Goal: Task Accomplishment & Management: Complete application form

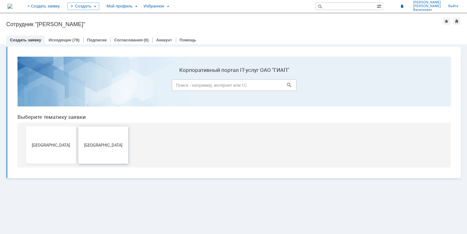
drag, startPoint x: 102, startPoint y: 148, endPoint x: 117, endPoint y: 199, distance: 53.6
click at [102, 148] on button "[GEOGRAPHIC_DATA]" at bounding box center [103, 145] width 50 height 37
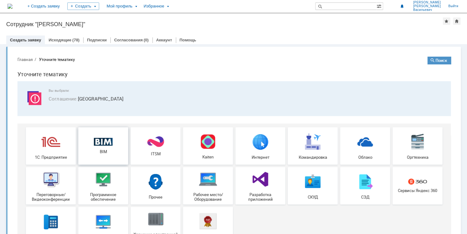
click at [105, 151] on span "BIM" at bounding box center [103, 152] width 46 height 5
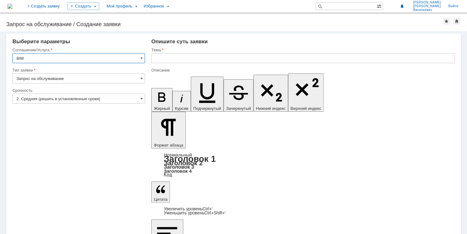
click at [138, 97] on input "2. Средняя (решить в установленные сроки)" at bounding box center [78, 99] width 132 height 10
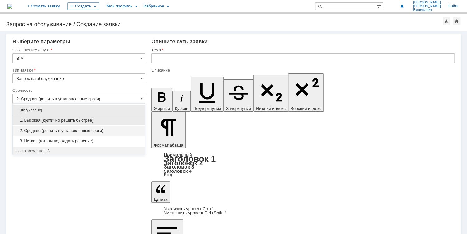
click at [101, 120] on span "1. Высокая (критично решить быстрее)" at bounding box center [79, 120] width 124 height 5
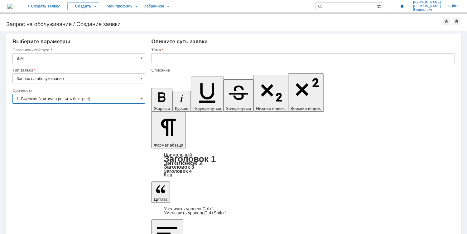
type input "1. Высокая (критично решить быстрее)"
click at [180, 60] on input "text" at bounding box center [302, 58] width 303 height 10
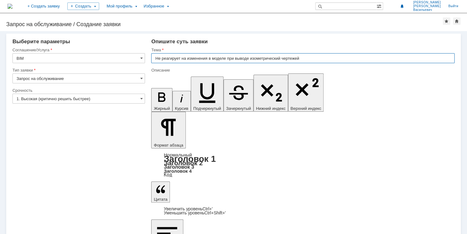
click at [222, 59] on input "Не реагирует на изменения в моделе при выводе изометрический чертежей" at bounding box center [302, 58] width 303 height 10
click at [221, 59] on input "Не реагирует на изменения в моделе при выводе изометрический чертежей" at bounding box center [302, 58] width 303 height 10
click at [226, 59] on input "Не реагирует на изменения в моделе при выводе изометрический чертежей" at bounding box center [302, 58] width 303 height 10
click at [213, 59] on input "Не реагирует на изменения в моделе при выводе изометрический чертежей" at bounding box center [302, 58] width 303 height 10
click at [231, 58] on input "Не реагирует на изменения в 3D моделе при выводе изометрический чертежей" at bounding box center [302, 58] width 303 height 10
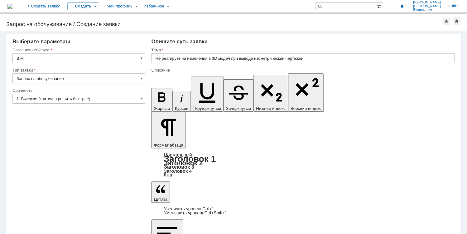
click at [230, 59] on input "Не реагирует на изменения в 3D модел при выводе изометрический чертежей" at bounding box center [302, 58] width 303 height 10
type input "Не реагирует на изменения в 3D модели при выводе изометрический чертежей"
